Goal: Information Seeking & Learning: Find contact information

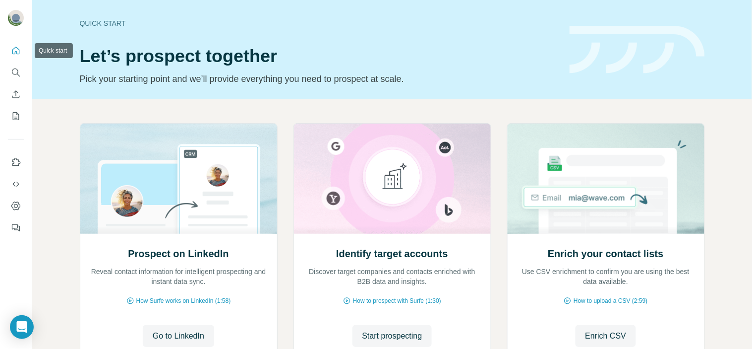
click at [19, 62] on nav at bounding box center [16, 83] width 16 height 83
click at [19, 72] on icon "Search" at bounding box center [16, 72] width 10 height 10
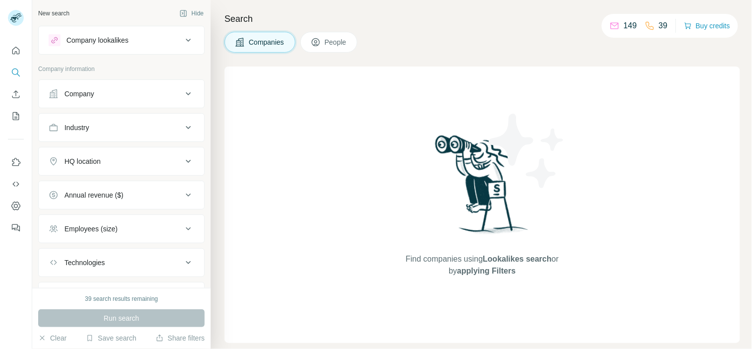
click at [111, 91] on div "Company" at bounding box center [116, 94] width 134 height 10
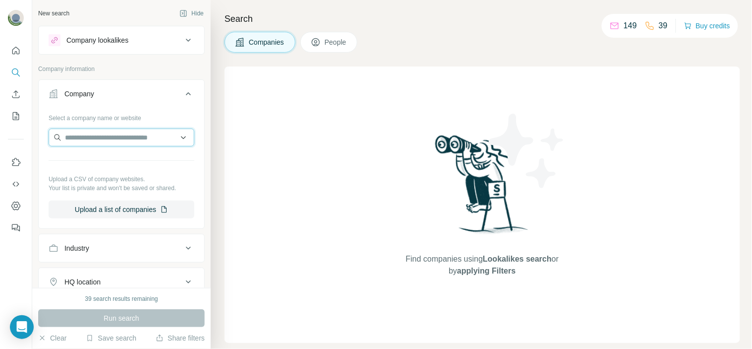
click at [107, 134] on input "text" at bounding box center [122, 137] width 146 height 18
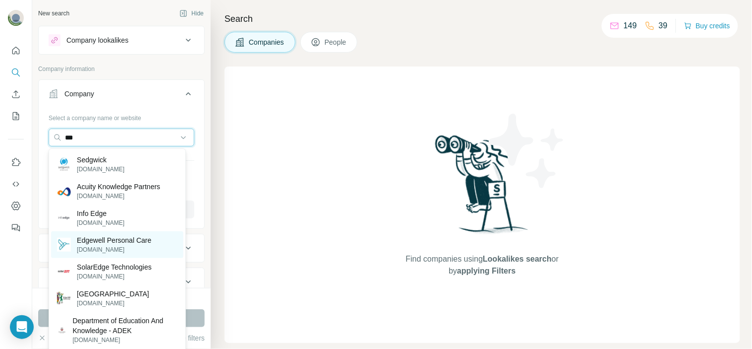
type input "***"
click at [147, 250] on p "[DOMAIN_NAME]" at bounding box center [114, 249] width 74 height 9
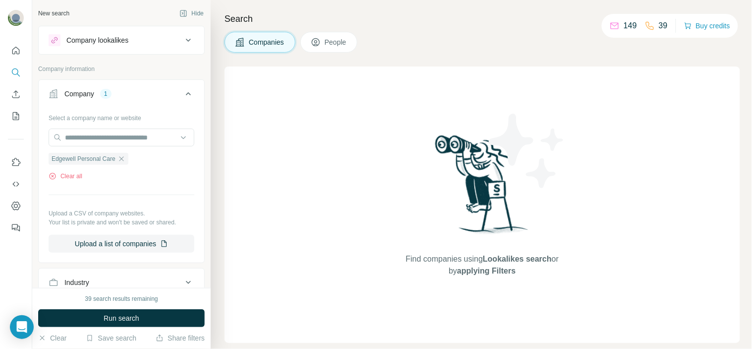
scroll to position [165, 0]
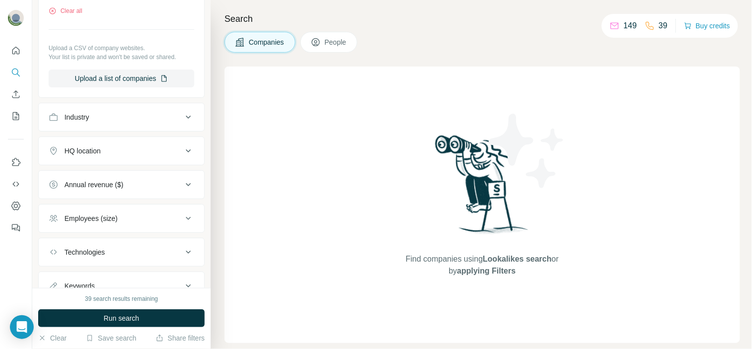
click at [139, 146] on button "HQ location" at bounding box center [122, 151] width 166 height 24
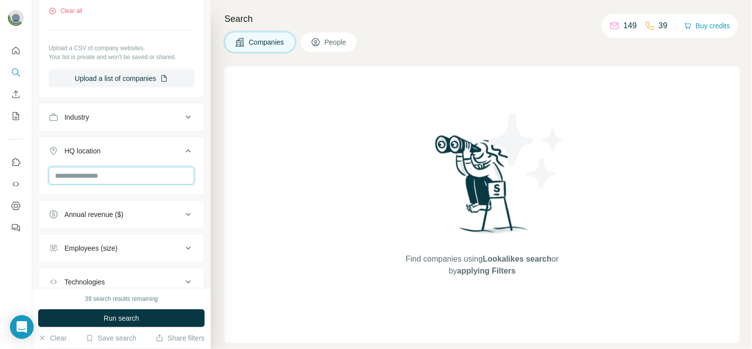
click at [136, 172] on input "text" at bounding box center [122, 176] width 146 height 18
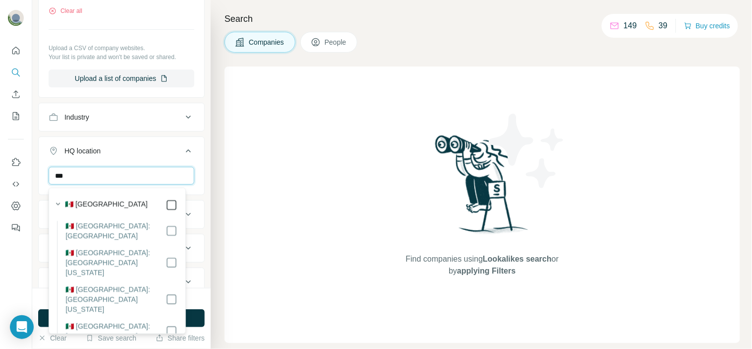
type input "***"
click at [210, 157] on div "New search Hide Company lookalikes Company information Company 1 Select a compa…" at bounding box center [392, 174] width 720 height 349
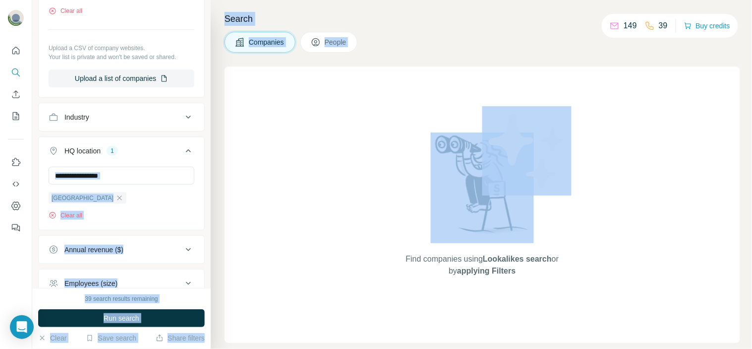
scroll to position [166, 0]
click at [157, 206] on div "Mexico Clear all" at bounding box center [122, 192] width 146 height 53
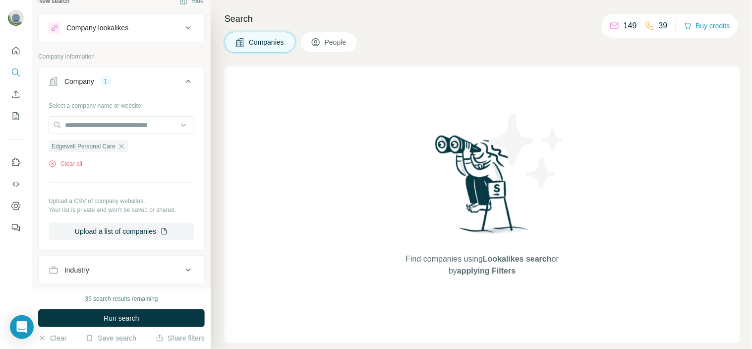
scroll to position [0, 0]
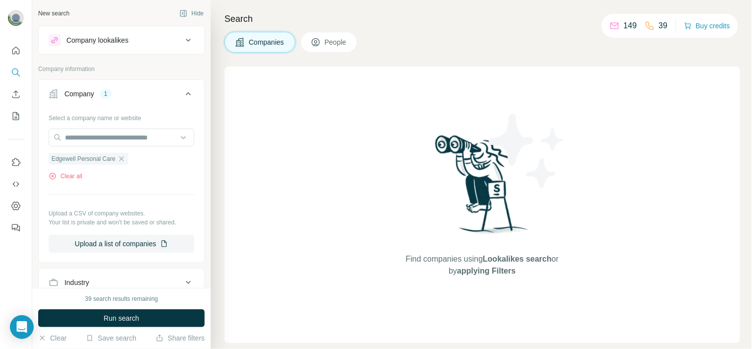
click at [182, 93] on icon at bounding box center [188, 94] width 12 height 12
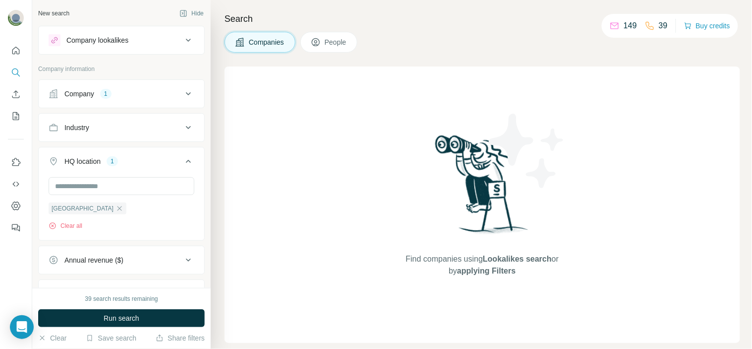
click at [182, 129] on icon at bounding box center [188, 127] width 12 height 12
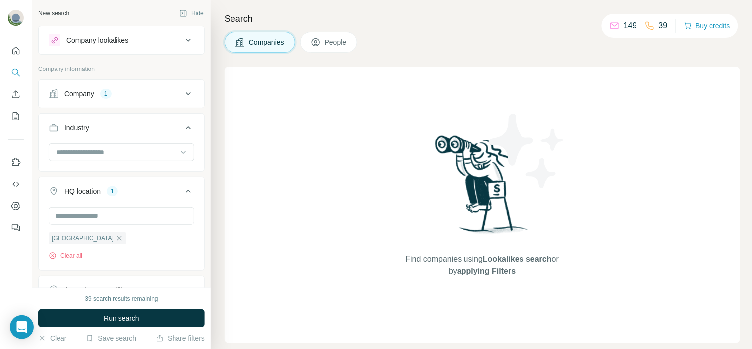
click at [182, 129] on icon at bounding box center [188, 127] width 12 height 12
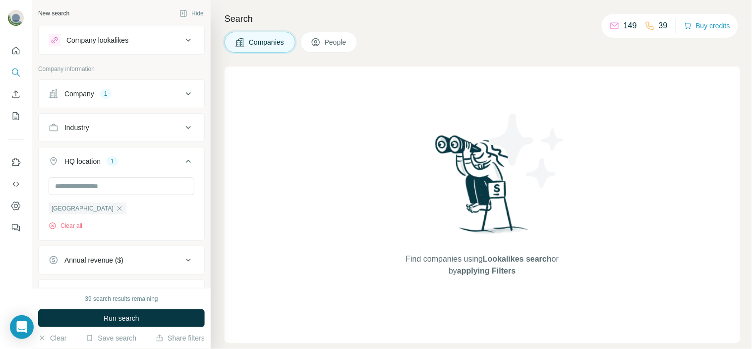
click at [182, 156] on icon at bounding box center [188, 161] width 12 height 12
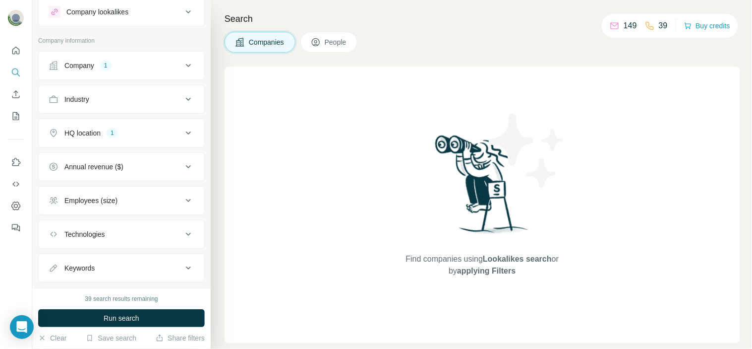
scroll to position [51, 0]
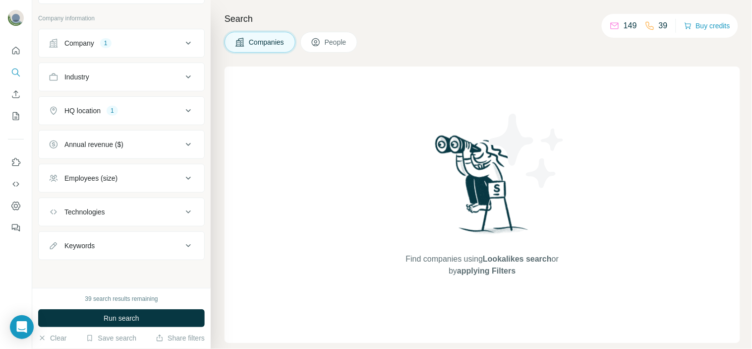
click at [165, 181] on div "Employees (size)" at bounding box center [116, 178] width 134 height 10
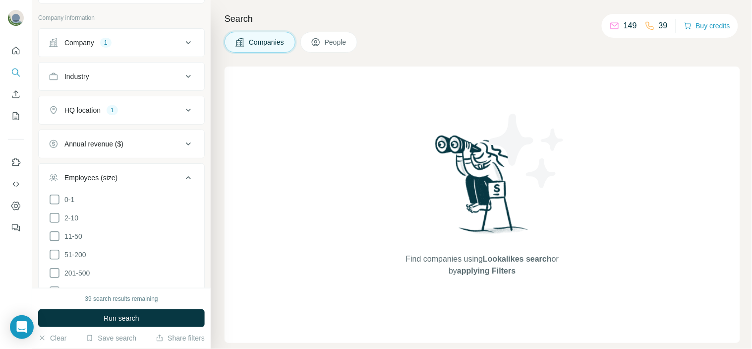
click at [165, 181] on div "Employees (size)" at bounding box center [116, 178] width 134 height 10
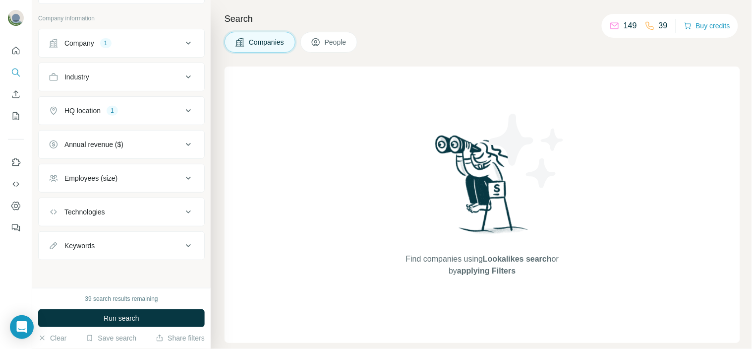
scroll to position [0, 0]
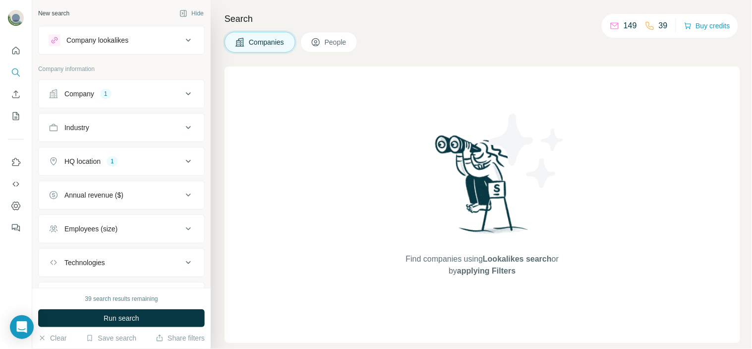
click at [318, 42] on icon at bounding box center [316, 42] width 10 height 10
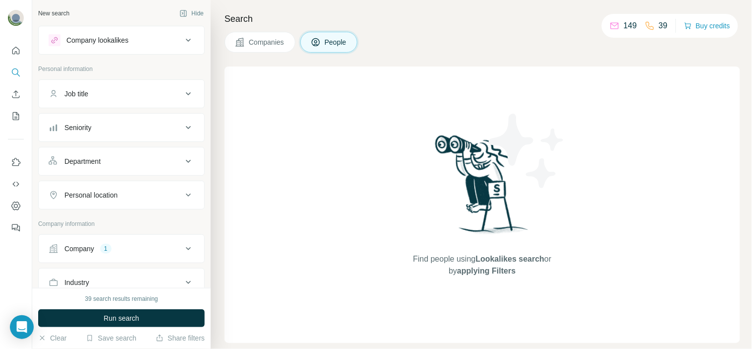
click at [141, 100] on button "Job title" at bounding box center [122, 94] width 166 height 24
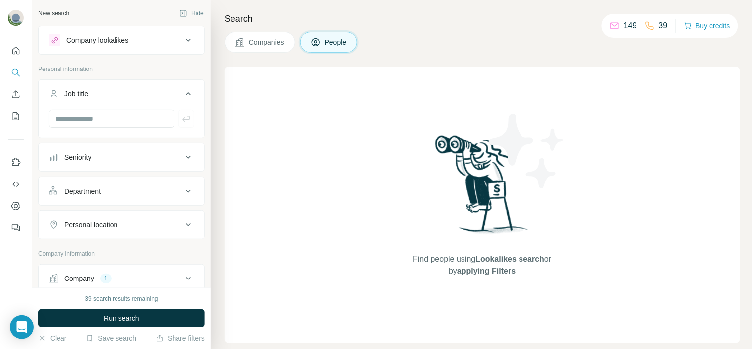
click at [141, 100] on button "Job title" at bounding box center [122, 96] width 166 height 28
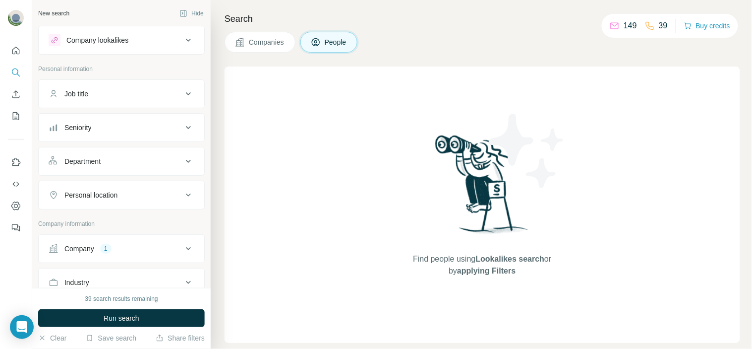
click at [156, 51] on button "Company lookalikes" at bounding box center [122, 40] width 166 height 24
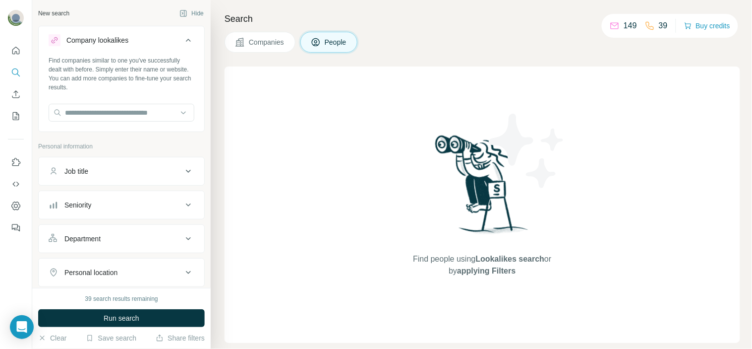
click at [159, 50] on button "Company lookalikes" at bounding box center [122, 42] width 166 height 28
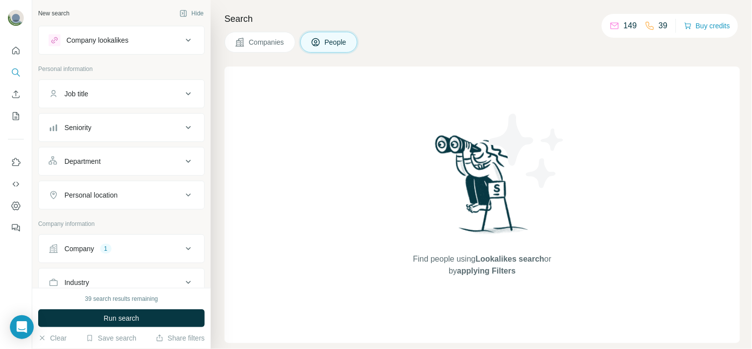
click at [242, 48] on button "Companies" at bounding box center [260, 42] width 71 height 21
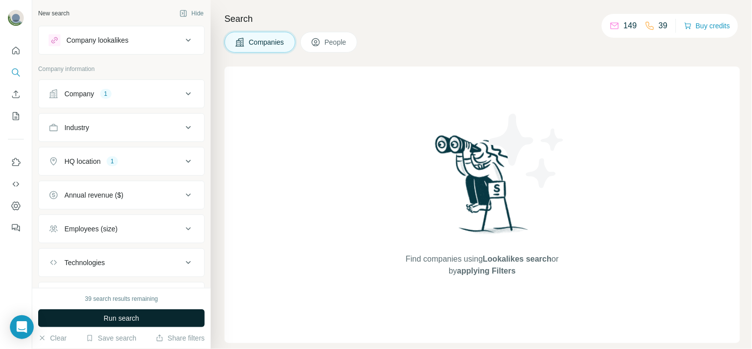
click at [108, 318] on span "Run search" at bounding box center [122, 318] width 36 height 10
click at [147, 100] on button "Company 1" at bounding box center [122, 94] width 166 height 24
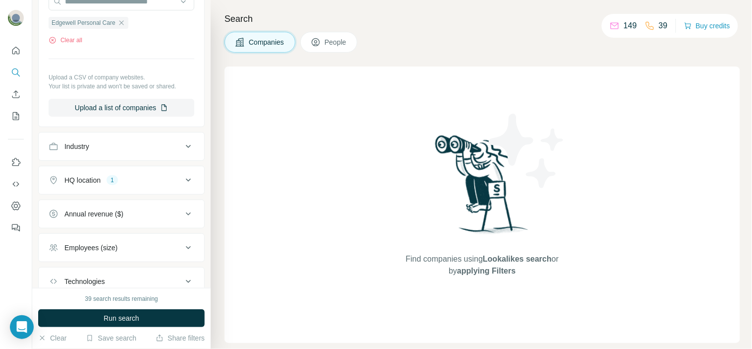
scroll to position [165, 0]
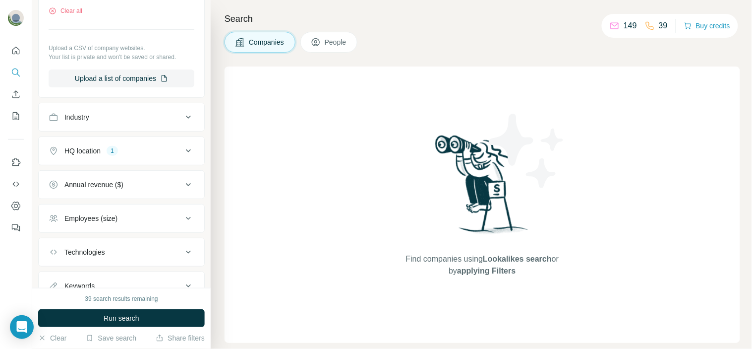
click at [165, 143] on button "HQ location 1" at bounding box center [122, 151] width 166 height 24
click at [116, 199] on icon "button" at bounding box center [120, 198] width 8 height 8
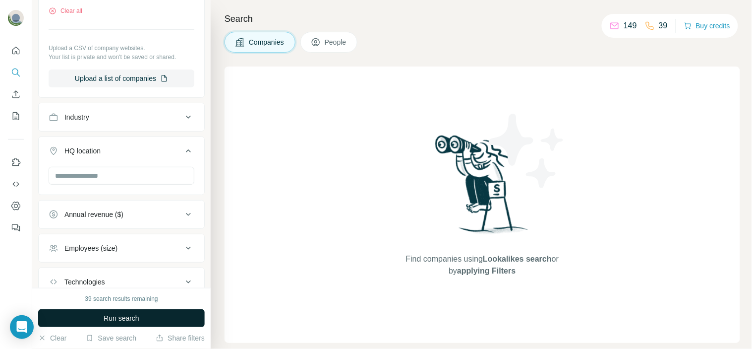
click at [114, 313] on span "Run search" at bounding box center [122, 318] width 36 height 10
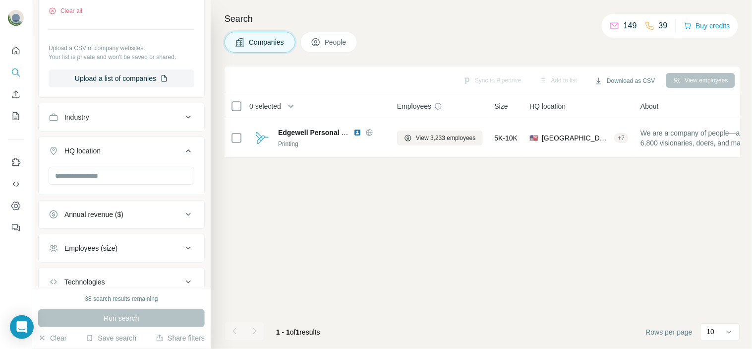
click at [335, 44] on span "People" at bounding box center [336, 42] width 23 height 10
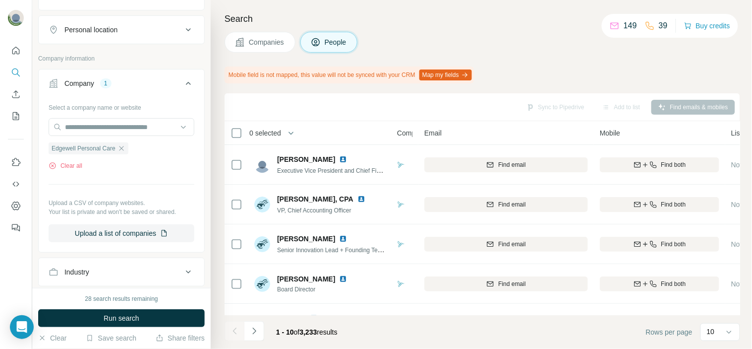
click at [185, 81] on icon at bounding box center [188, 83] width 12 height 12
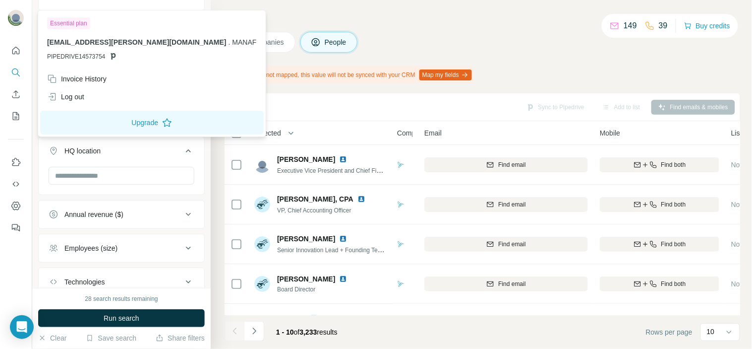
click at [18, 17] on img at bounding box center [16, 18] width 16 height 16
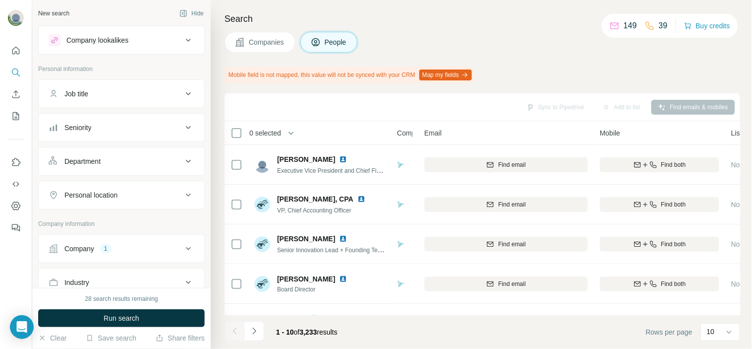
click at [125, 156] on button "Department" at bounding box center [122, 161] width 166 height 24
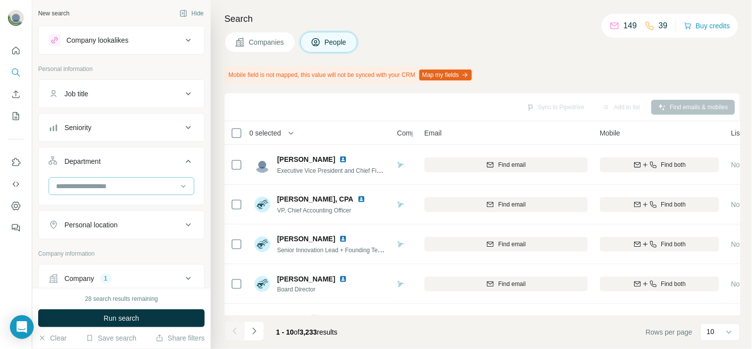
click at [121, 184] on input at bounding box center [116, 185] width 122 height 11
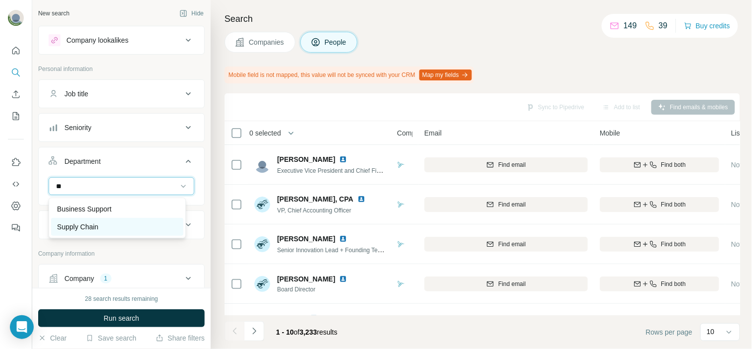
type input "**"
click at [111, 220] on div "Supply Chain" at bounding box center [117, 227] width 132 height 18
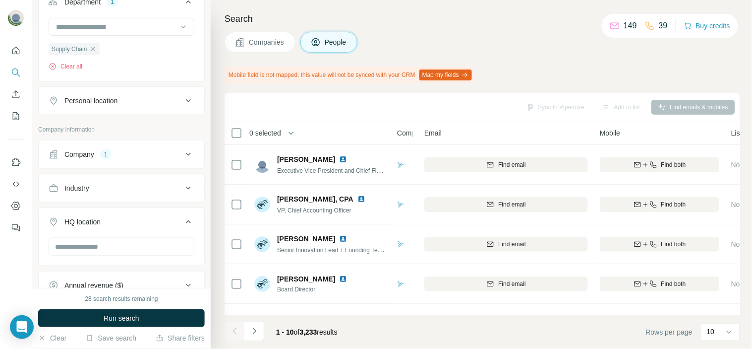
scroll to position [165, 0]
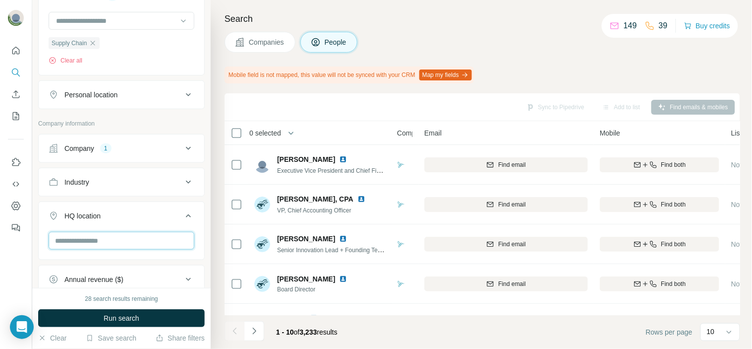
click at [95, 241] on input "text" at bounding box center [122, 241] width 146 height 18
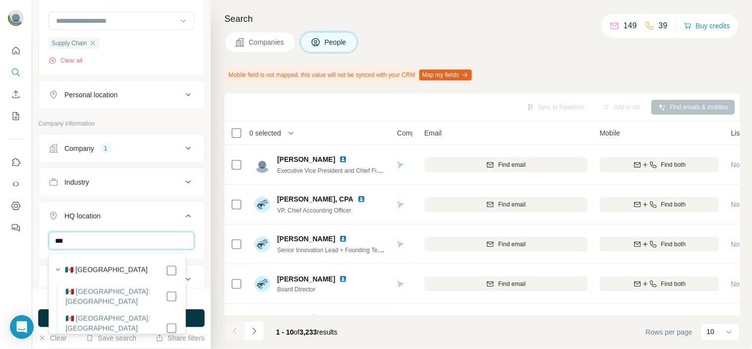
type input "***"
click at [96, 266] on label "🇲🇽 [GEOGRAPHIC_DATA]" at bounding box center [106, 270] width 83 height 12
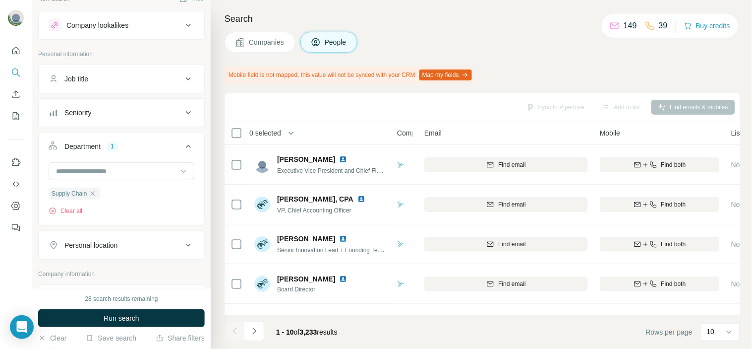
scroll to position [13, 0]
click at [149, 115] on div "Seniority" at bounding box center [116, 115] width 134 height 10
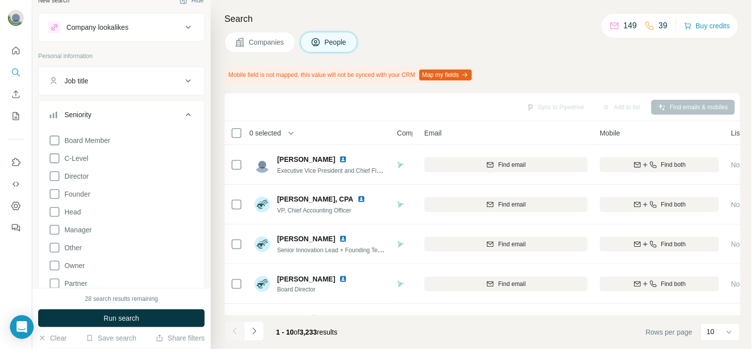
click at [148, 115] on div "Seniority" at bounding box center [116, 115] width 134 height 10
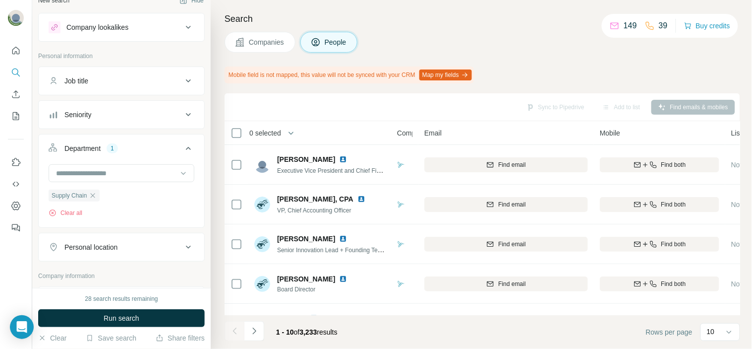
click at [156, 81] on div "Job title" at bounding box center [116, 81] width 134 height 10
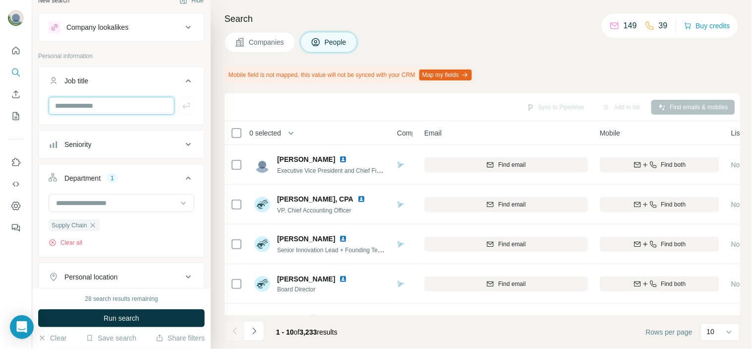
click at [137, 101] on input "text" at bounding box center [112, 106] width 126 height 18
type input "*"
click at [137, 101] on input "*" at bounding box center [112, 106] width 126 height 18
click at [142, 149] on div "Seniority" at bounding box center [116, 144] width 134 height 10
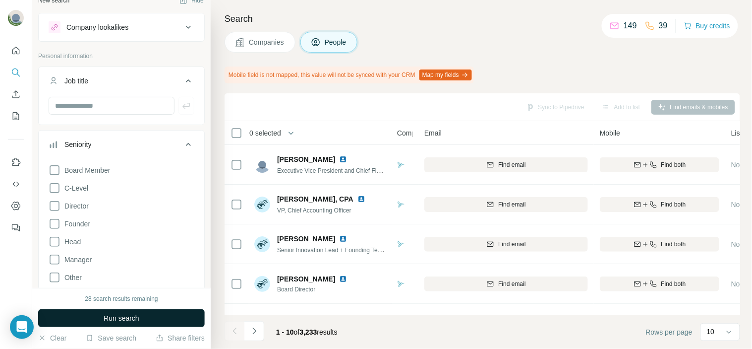
click at [106, 313] on span "Run search" at bounding box center [122, 318] width 36 height 10
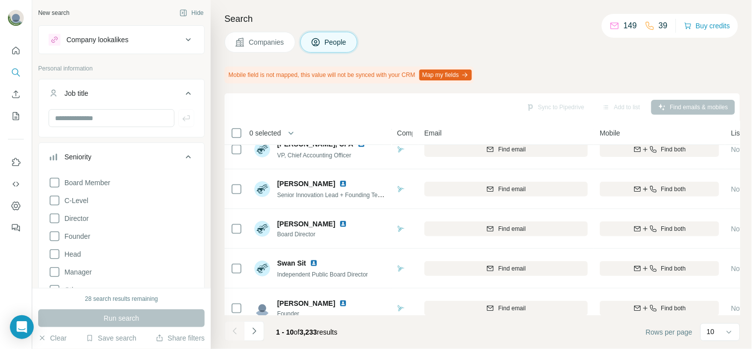
scroll to position [0, 0]
click at [171, 159] on div "Seniority" at bounding box center [116, 157] width 134 height 10
